Goal: Answer question/provide support: Answer question/provide support

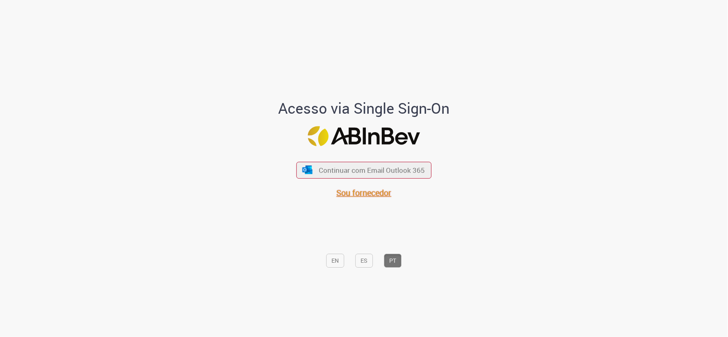
click at [363, 195] on span "Sou fornecedor" at bounding box center [364, 192] width 55 height 11
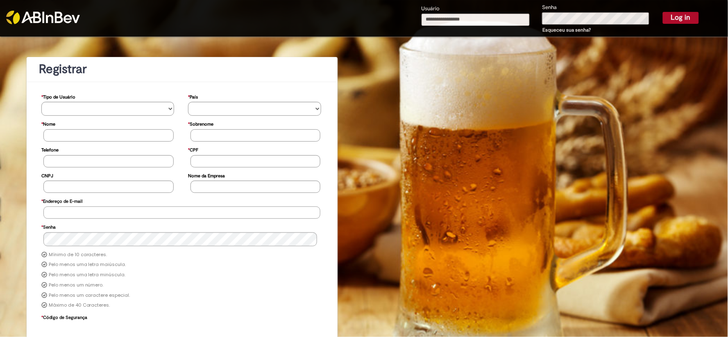
type input "**********"
click at [680, 18] on button "Log in" at bounding box center [681, 17] width 36 height 11
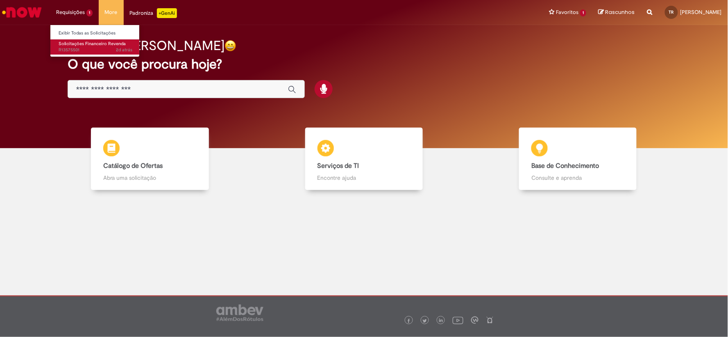
click at [84, 47] on span "2d atrás 2 dias atrás R13575501" at bounding box center [96, 50] width 74 height 7
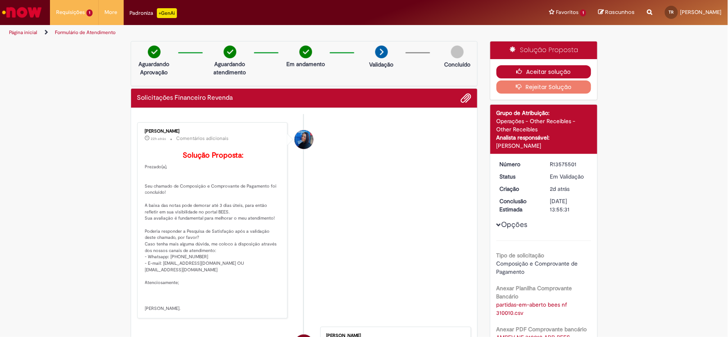
click at [546, 71] on button "Aceitar solução" at bounding box center [544, 71] width 95 height 13
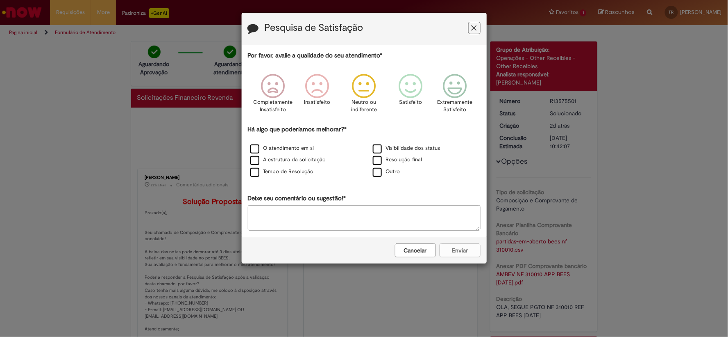
click at [365, 93] on icon "Feedback" at bounding box center [364, 86] width 31 height 25
click at [258, 148] on label "O atendimento em si" at bounding box center [282, 148] width 64 height 8
click at [460, 251] on button "Enviar" at bounding box center [460, 250] width 41 height 14
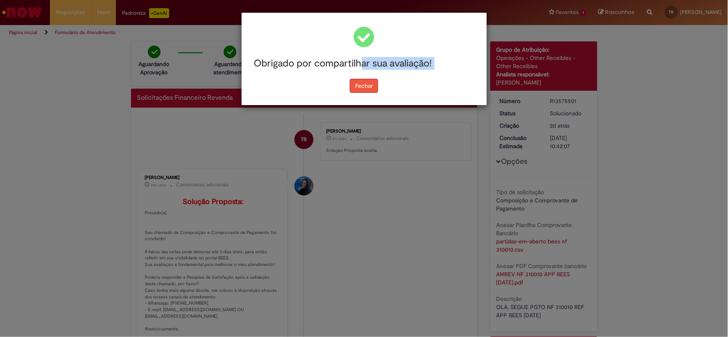
drag, startPoint x: 362, startPoint y: 77, endPoint x: 364, endPoint y: 83, distance: 6.1
click at [364, 82] on div "Obrigado por compartilhar sua avaliação! [GEOGRAPHIC_DATA]" at bounding box center [364, 59] width 233 height 68
drag, startPoint x: 364, startPoint y: 84, endPoint x: 269, endPoint y: 1, distance: 126.1
click at [364, 84] on button "Fechar" at bounding box center [364, 86] width 28 height 14
